Goal: Task Accomplishment & Management: Manage account settings

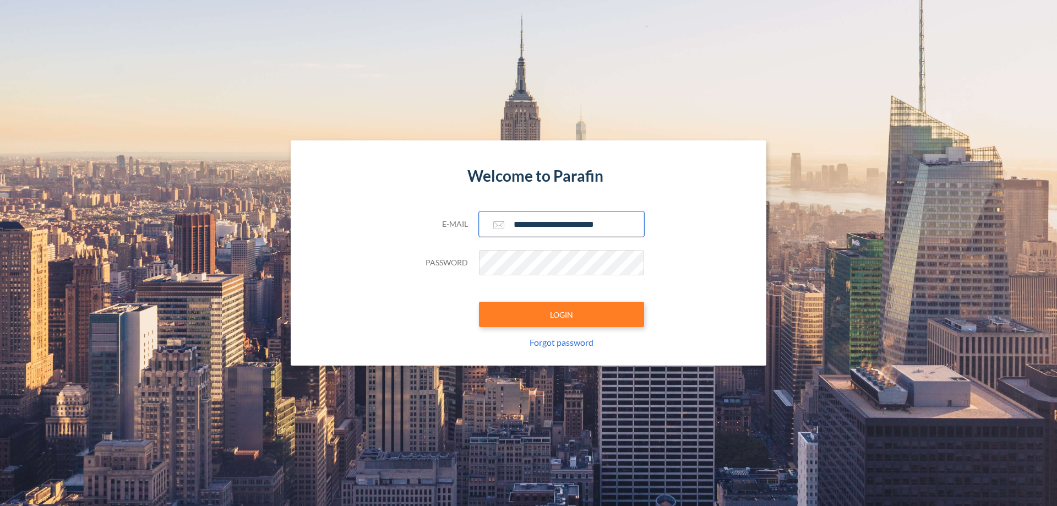
type input "**********"
click at [561, 314] on button "LOGIN" at bounding box center [561, 314] width 165 height 25
